Goal: Check status: Check status

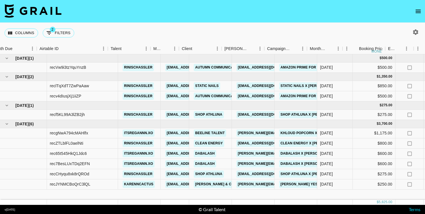
scroll to position [0, 10]
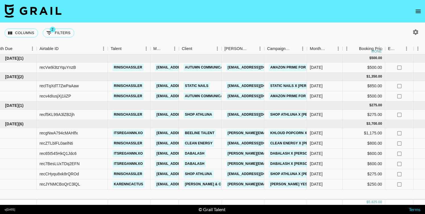
click at [415, 33] on icon "button" at bounding box center [415, 32] width 7 height 7
select select "[DATE]"
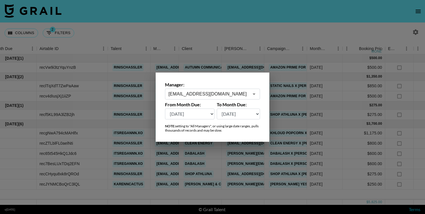
click at [244, 89] on div "[EMAIL_ADDRESS][DOMAIN_NAME] ​" at bounding box center [212, 94] width 95 height 11
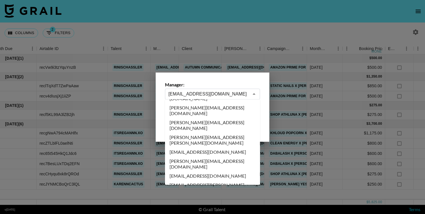
scroll to position [0, 0]
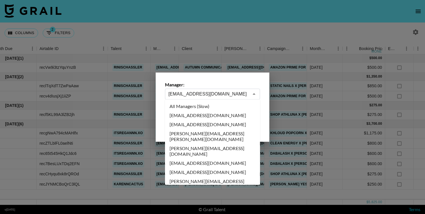
click at [209, 107] on li "All Managers (Slow)" at bounding box center [212, 106] width 95 height 9
type input "All Managers (Slow)"
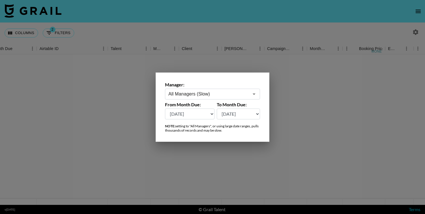
click at [245, 115] on select "[DATE] [DATE] '[DATE] May '[DATE] Mar '[DATE] Jan '[DATE] Nov '[DATE] Sep '[DAT…" at bounding box center [239, 114] width 44 height 11
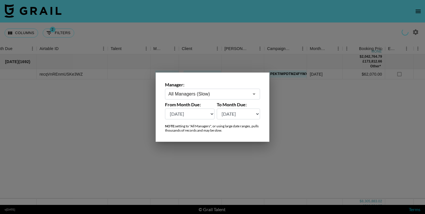
click at [186, 113] on select "[DATE] [DATE] '[DATE] May '[DATE] Mar '[DATE] Jan '[DATE] Nov '[DATE] Sep '[DAT…" at bounding box center [189, 114] width 49 height 11
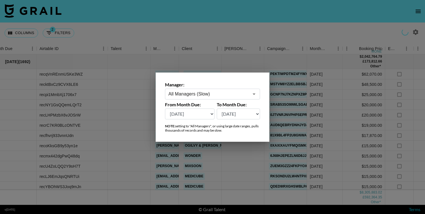
select select "[DATE]"
click at [158, 36] on div at bounding box center [212, 107] width 425 height 214
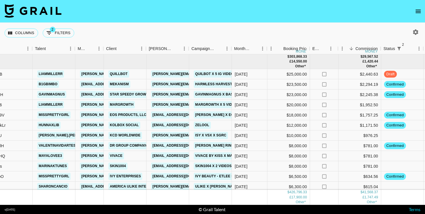
scroll to position [0, 86]
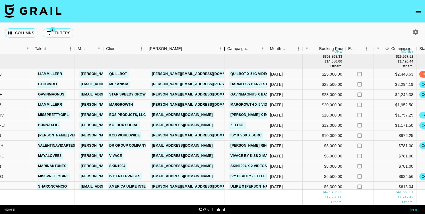
drag, startPoint x: 187, startPoint y: 52, endPoint x: 223, endPoint y: 53, distance: 36.4
click at [223, 53] on div "Booker" at bounding box center [224, 48] width 7 height 11
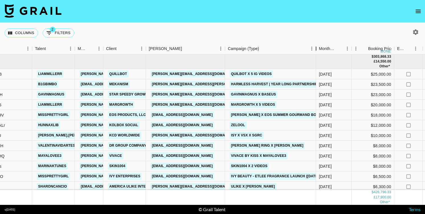
drag, startPoint x: 267, startPoint y: 49, endPoint x: 315, endPoint y: 51, distance: 48.4
click at [315, 51] on div "Campaign (Type)" at bounding box center [316, 48] width 7 height 11
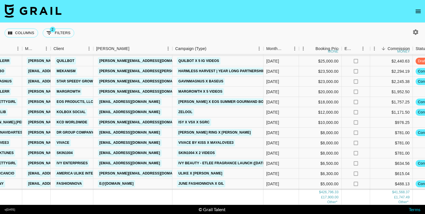
scroll to position [20, 139]
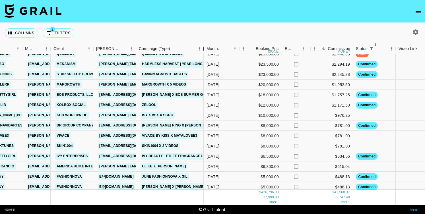
drag, startPoint x: 178, startPoint y: 46, endPoint x: 230, endPoint y: 48, distance: 51.5
click at [207, 48] on div "Campaign (Type)" at bounding box center [203, 48] width 7 height 11
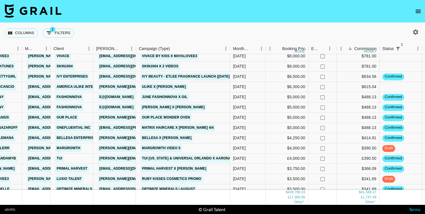
scroll to position [100, 139]
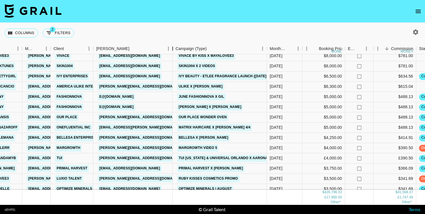
drag, startPoint x: 133, startPoint y: 47, endPoint x: 169, endPoint y: 48, distance: 36.4
click at [169, 48] on div "Booker" at bounding box center [172, 48] width 7 height 11
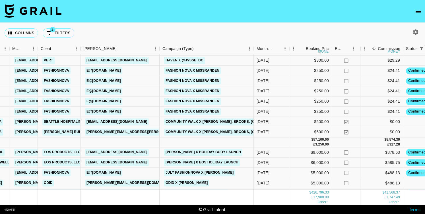
scroll to position [878, 151]
